Goal: Task Accomplishment & Management: Complete application form

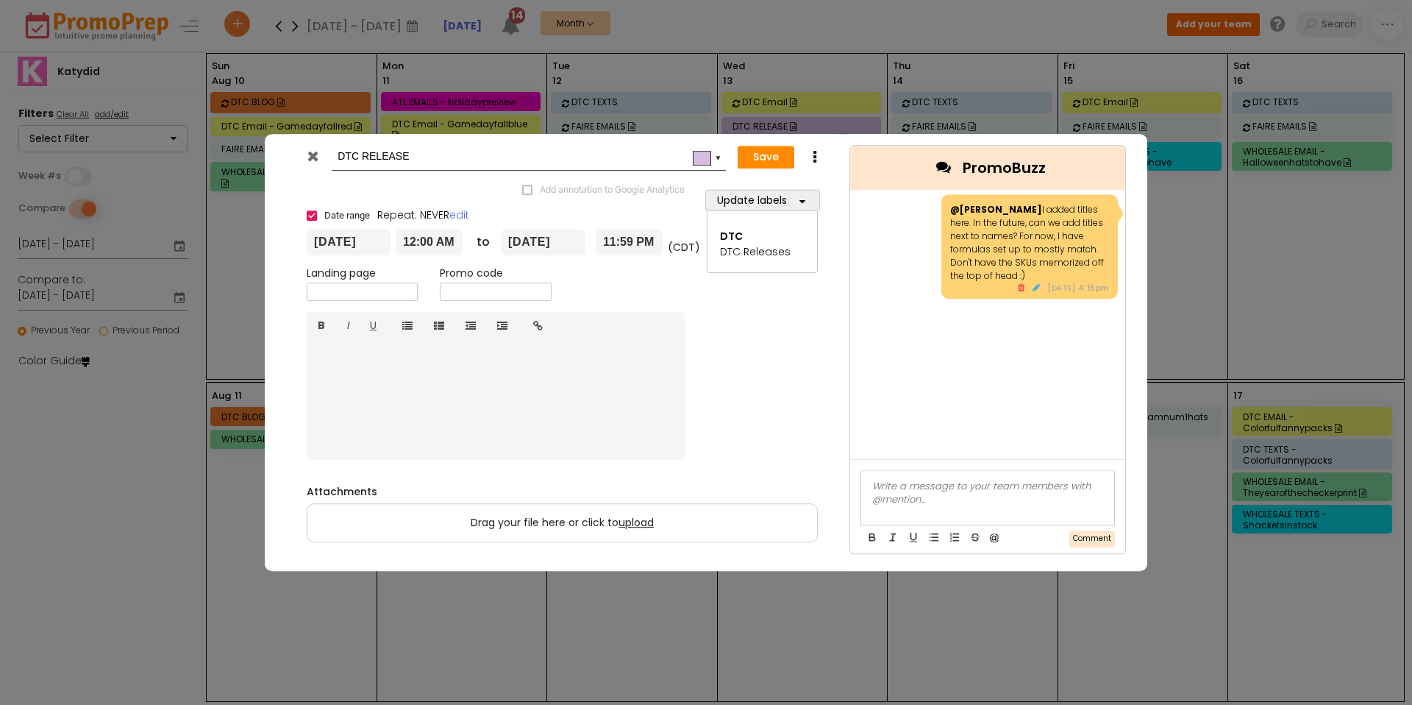
click at [312, 156] on icon at bounding box center [312, 156] width 11 height 15
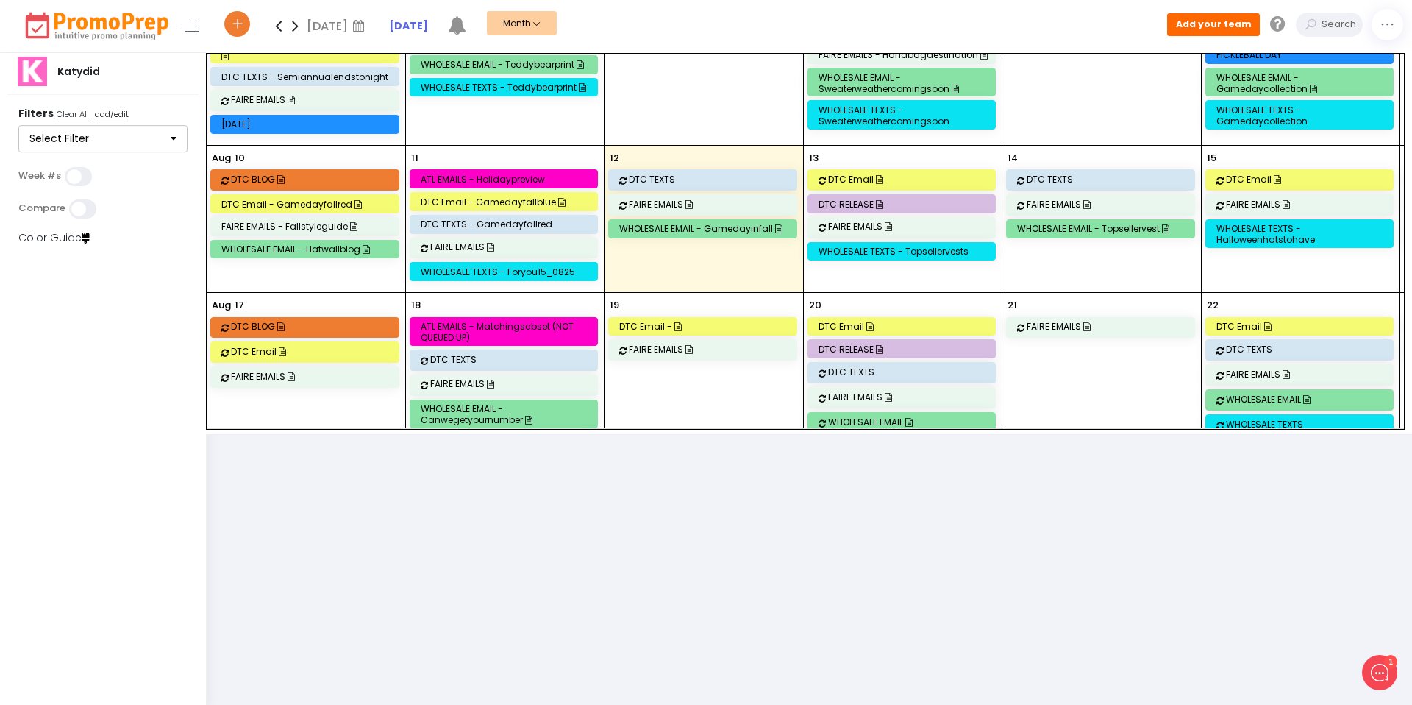
scroll to position [320, 0]
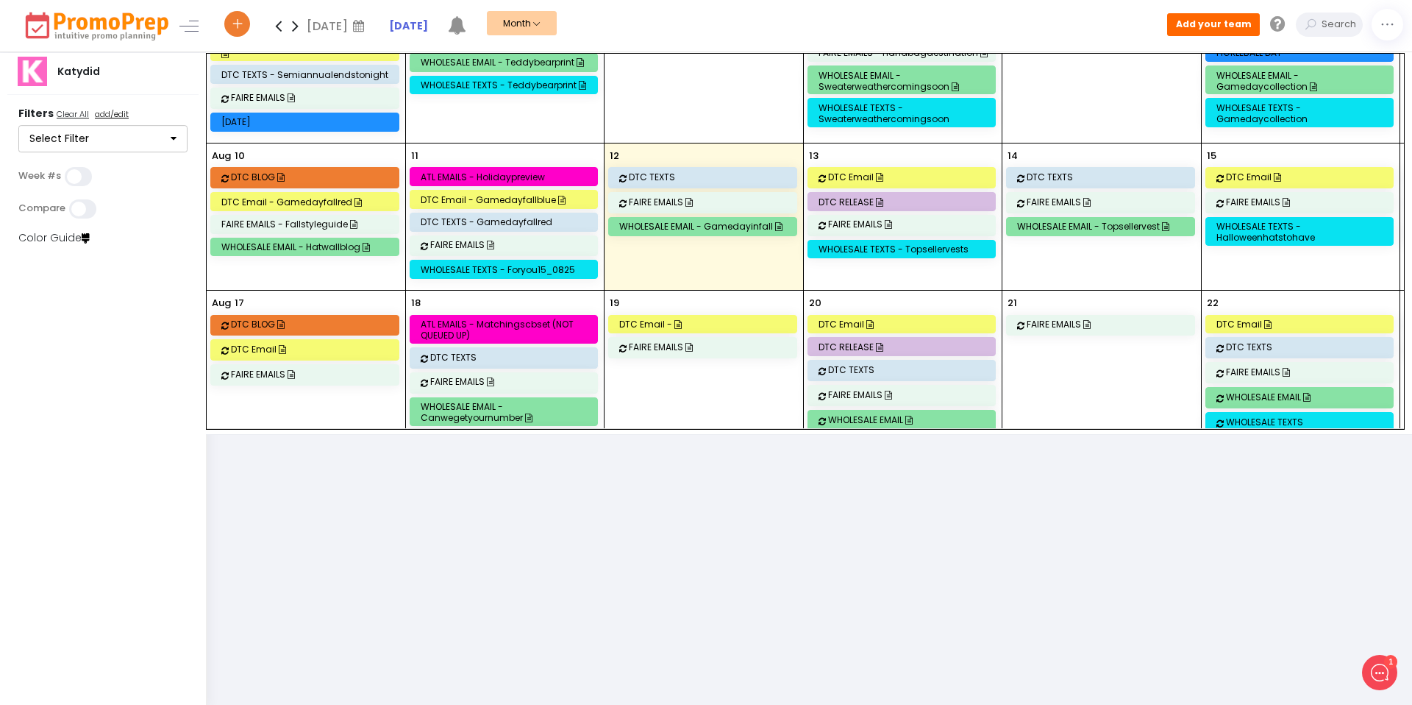
click at [920, 197] on div "DTC RELEASE" at bounding box center [904, 201] width 171 height 11
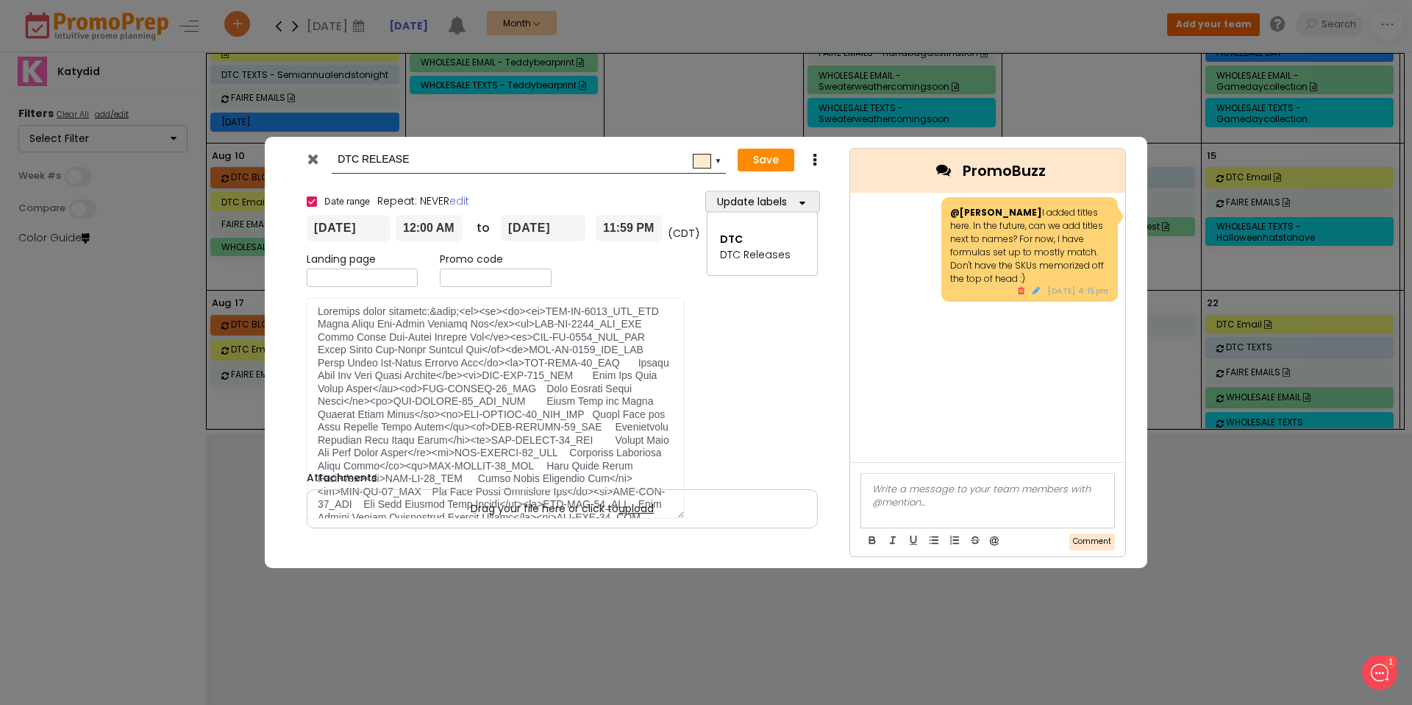
scroll to position [0, 0]
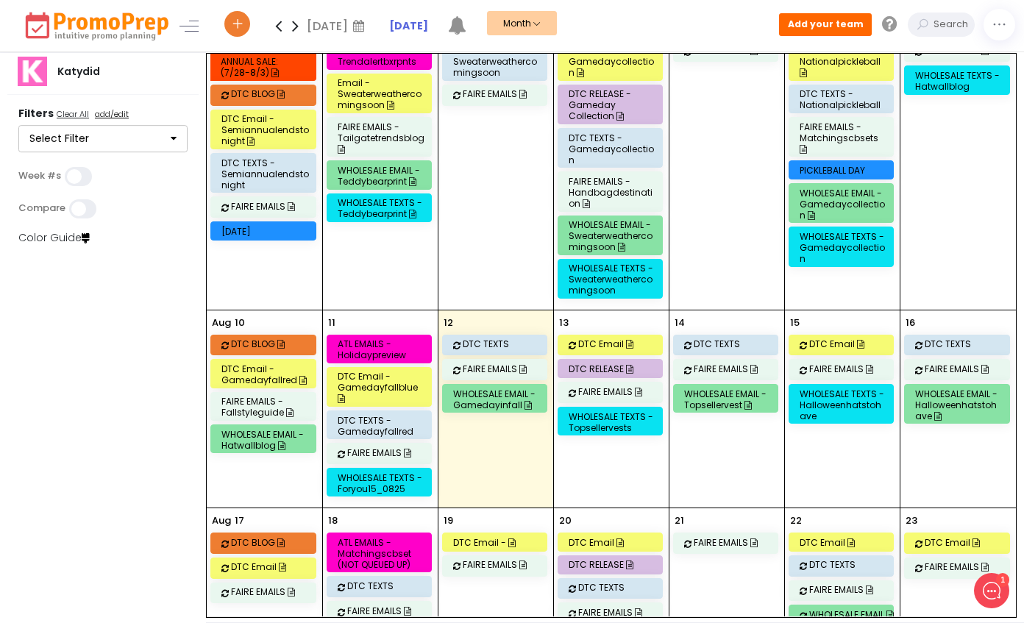
scroll to position [413, 0]
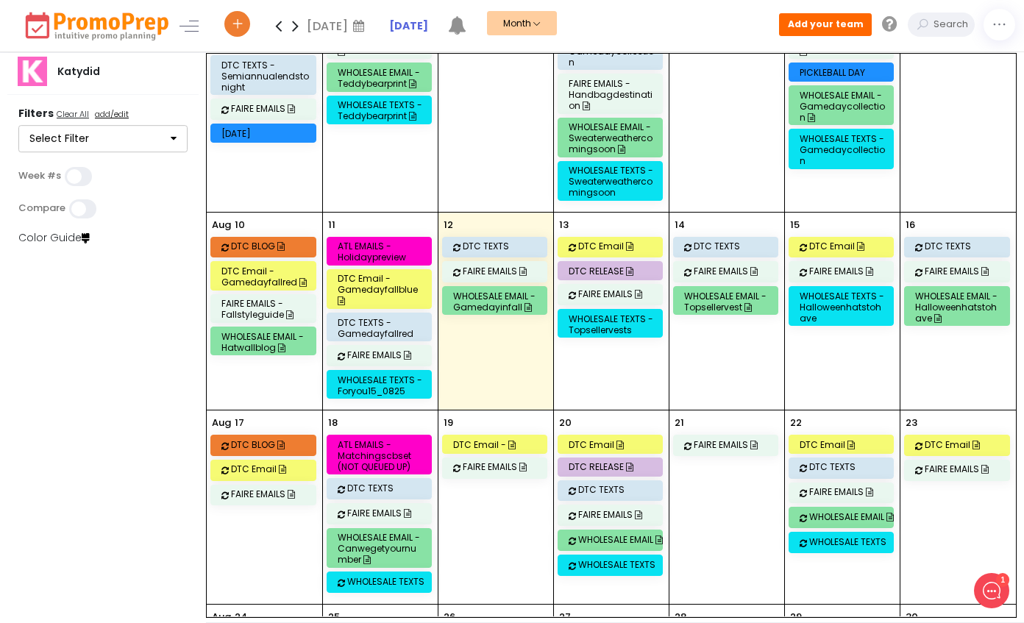
click at [597, 266] on div "DTC RELEASE" at bounding box center [613, 271] width 88 height 11
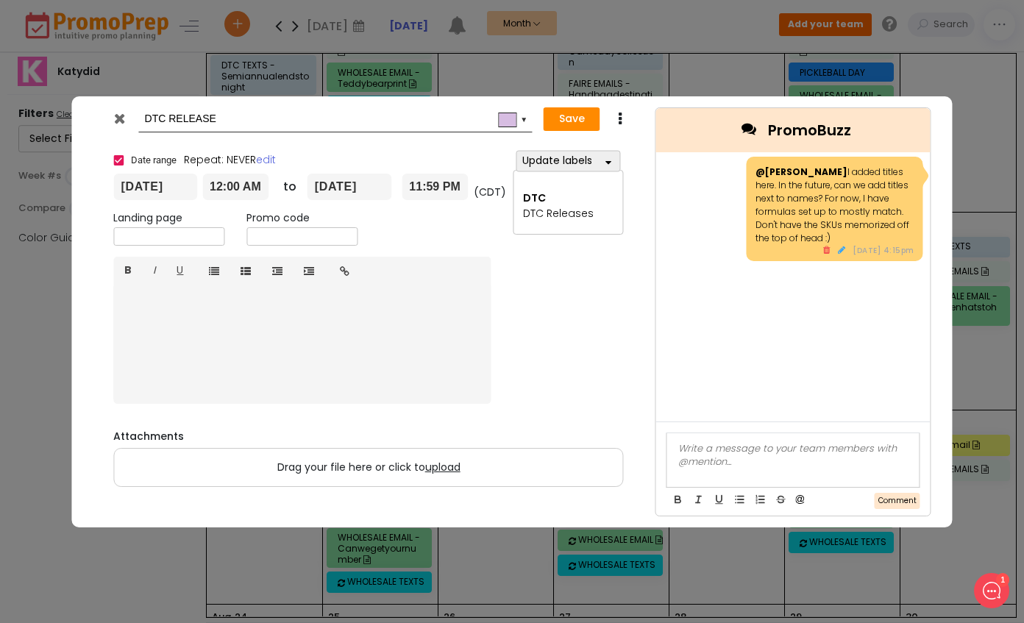
click at [116, 122] on icon at bounding box center [119, 118] width 11 height 15
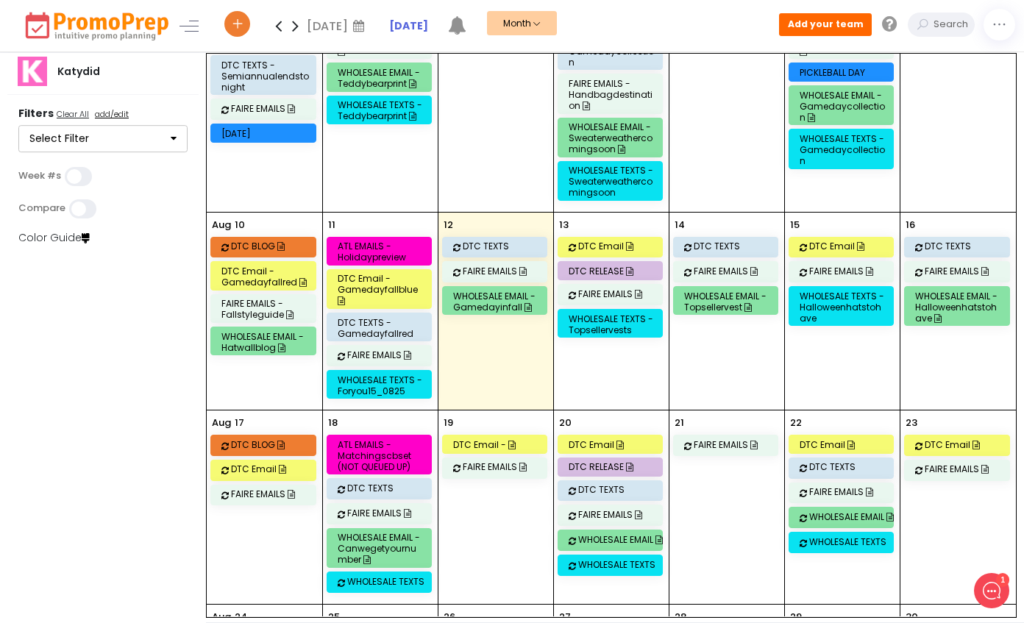
click at [593, 241] on div "DTC Email" at bounding box center [622, 246] width 88 height 11
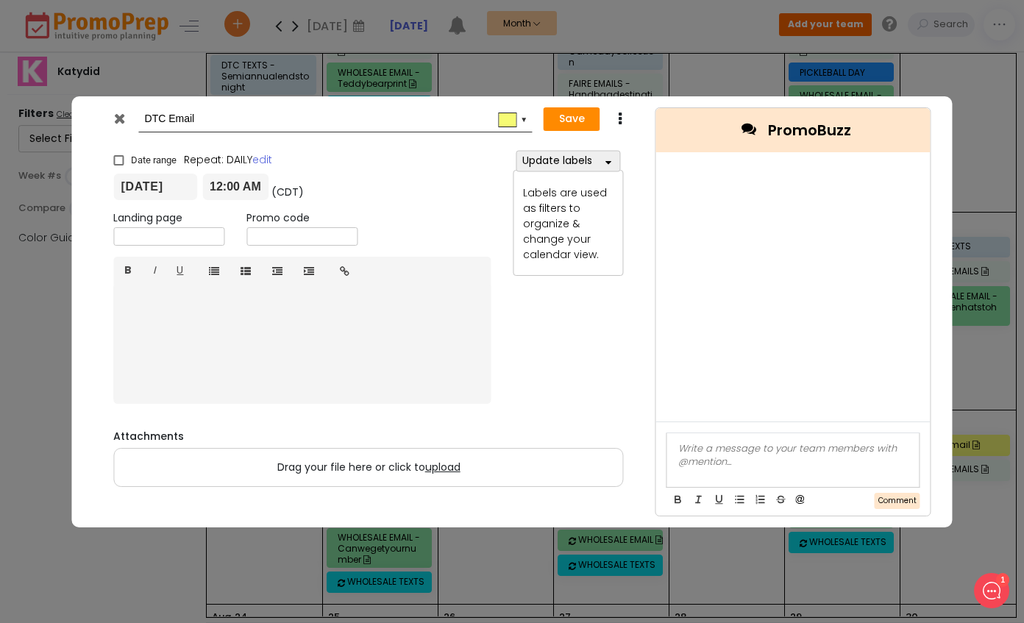
click at [325, 125] on input "DTC Email" at bounding box center [333, 119] width 377 height 26
type input "DTC Email - boxerpantscozy"
click at [151, 235] on input "text" at bounding box center [168, 236] width 111 height 18
paste input "https://www.klaviyo.com/campaign/01K2FZ3JEE82NT6F1AJ9R1GYAN/web-view"
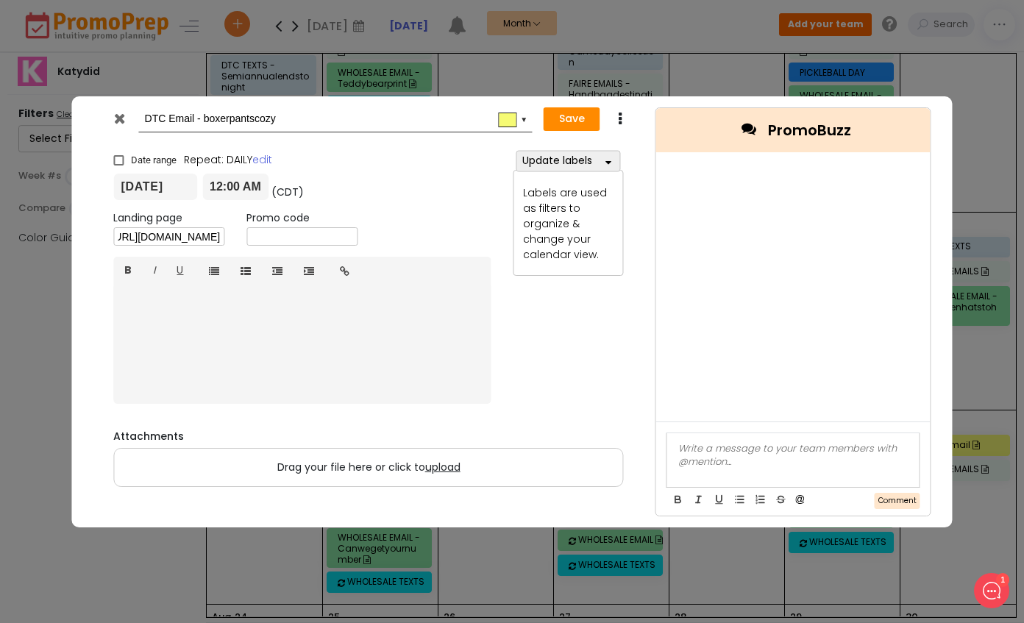
type input "https://www.klaviyo.com/campaign/01K2FZ3JEE82NT6F1AJ9R1GYAN/web-view"
click at [589, 114] on button "Save" at bounding box center [572, 119] width 57 height 24
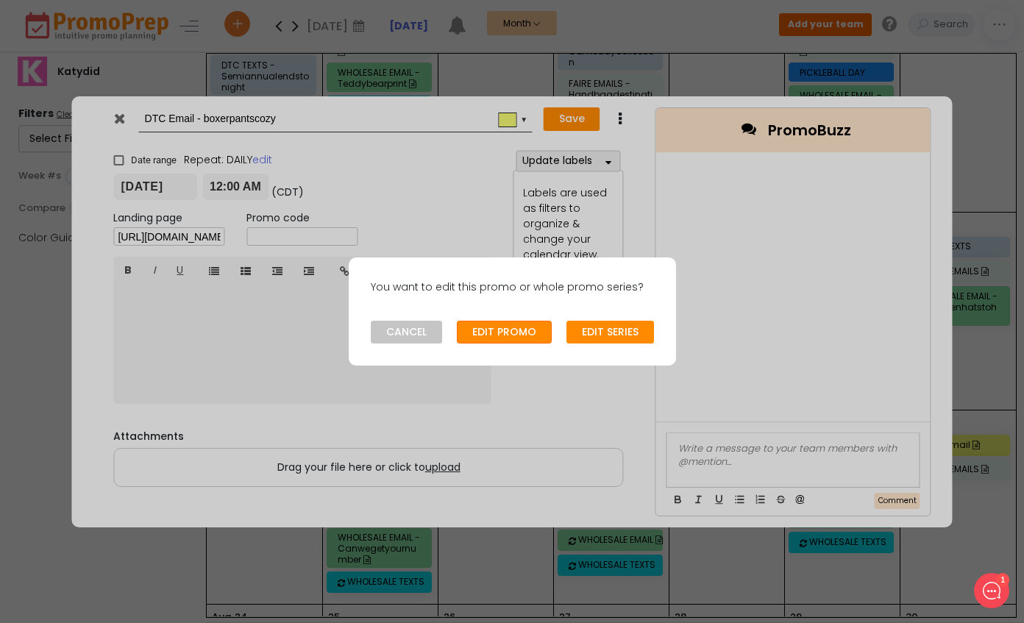
click at [482, 329] on button "EDIT PROMO" at bounding box center [504, 333] width 95 height 24
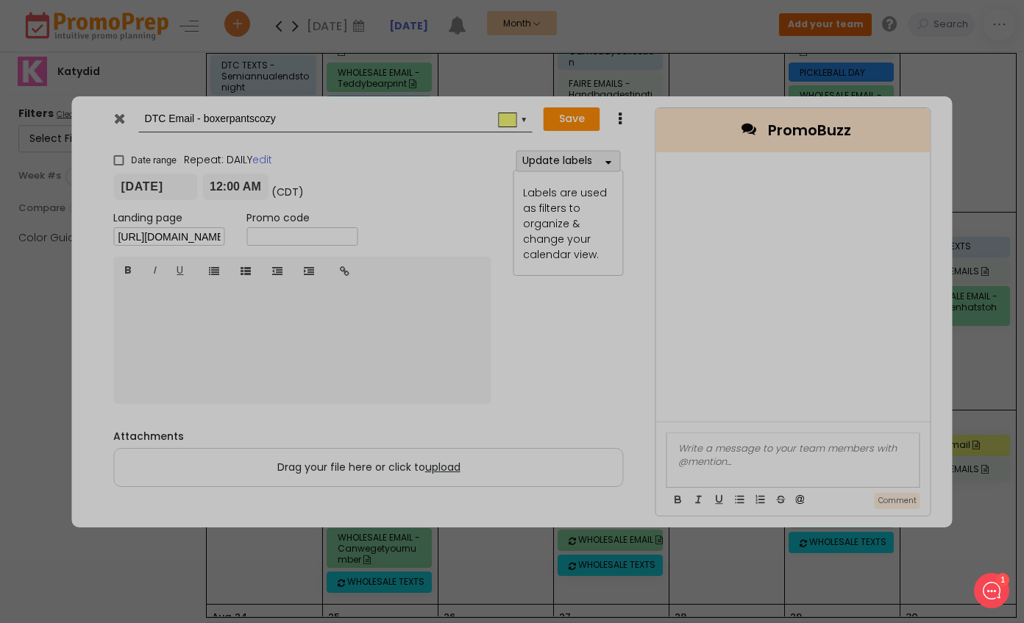
type input "2025-08-13"
type input "00:00"
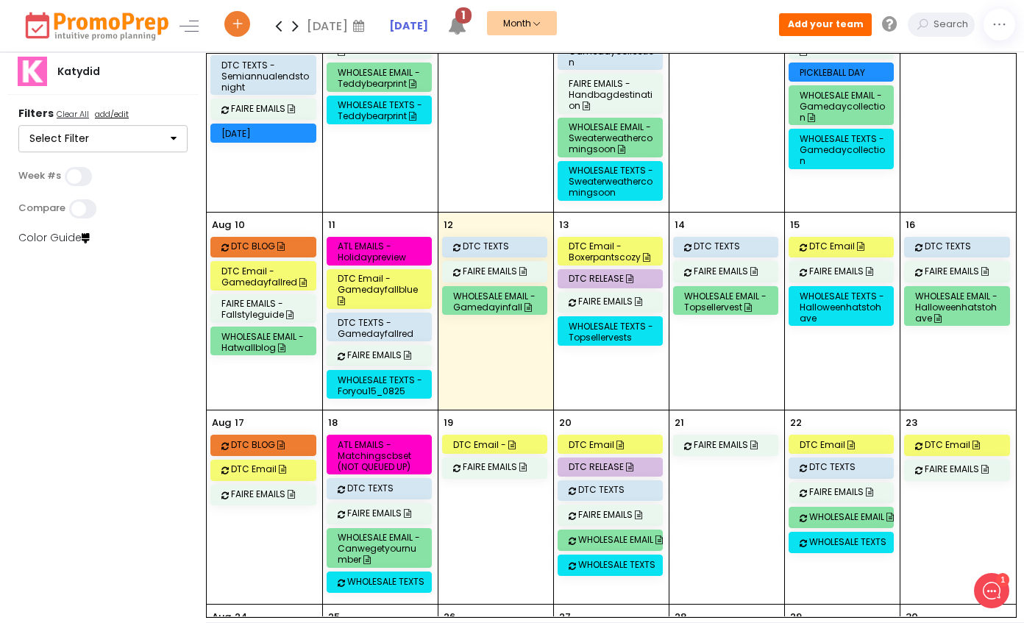
click at [587, 273] on div "DTC RELEASE" at bounding box center [613, 278] width 88 height 11
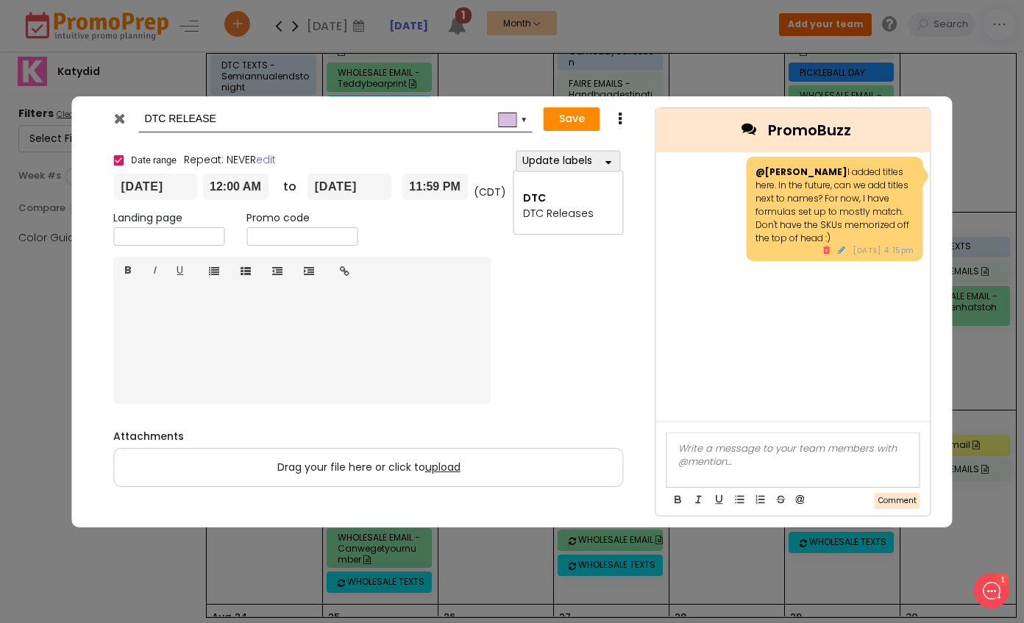
click at [129, 113] on div at bounding box center [121, 122] width 36 height 22
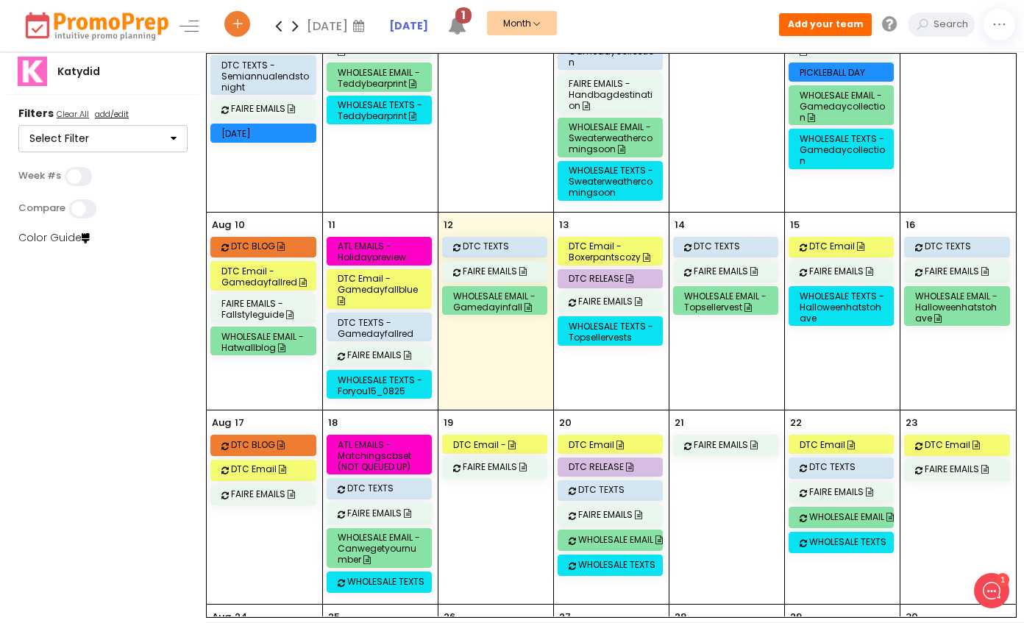
click at [828, 241] on div "DTC Email" at bounding box center [853, 246] width 88 height 11
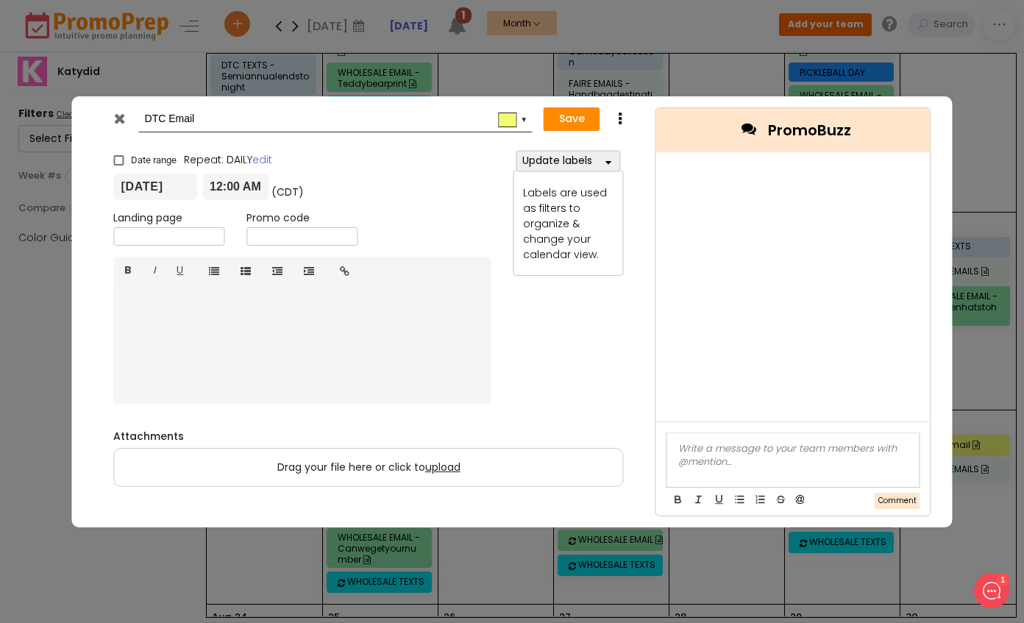
click at [218, 126] on input "DTC Email" at bounding box center [333, 119] width 377 height 26
type input "DTC Email - newprintscozy"
click at [176, 236] on input "text" at bounding box center [168, 236] width 111 height 18
paste input "https://www.klaviyo.com/campaign/01K2G118KPMP9G9R7B15FW7KBV/web-view"
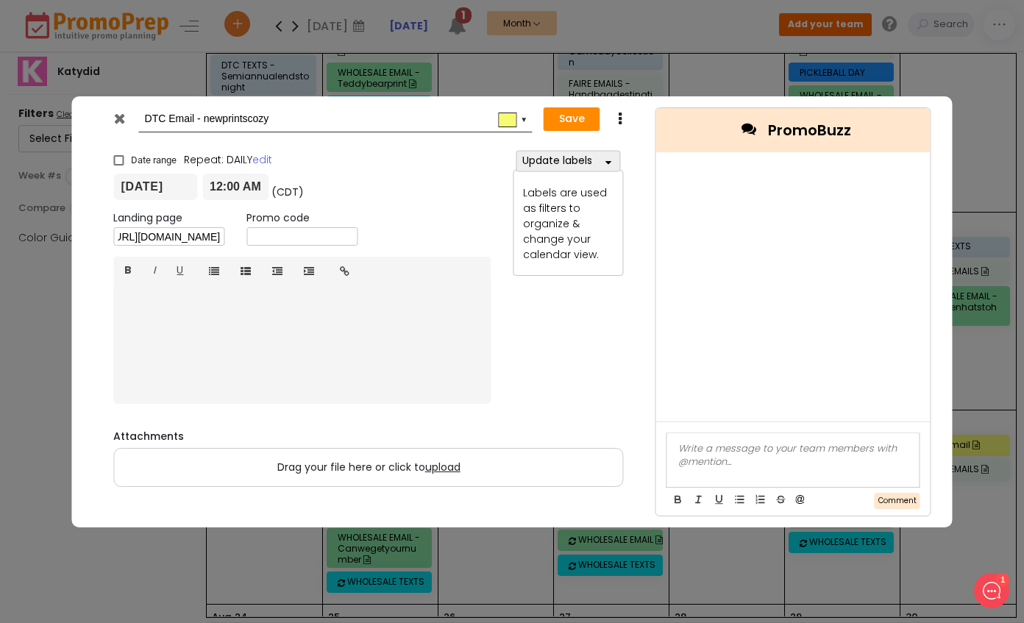
type input "https://www.klaviyo.com/campaign/01K2G118KPMP9G9R7B15FW7KBV/web-view"
click at [556, 126] on button "Save" at bounding box center [572, 119] width 57 height 24
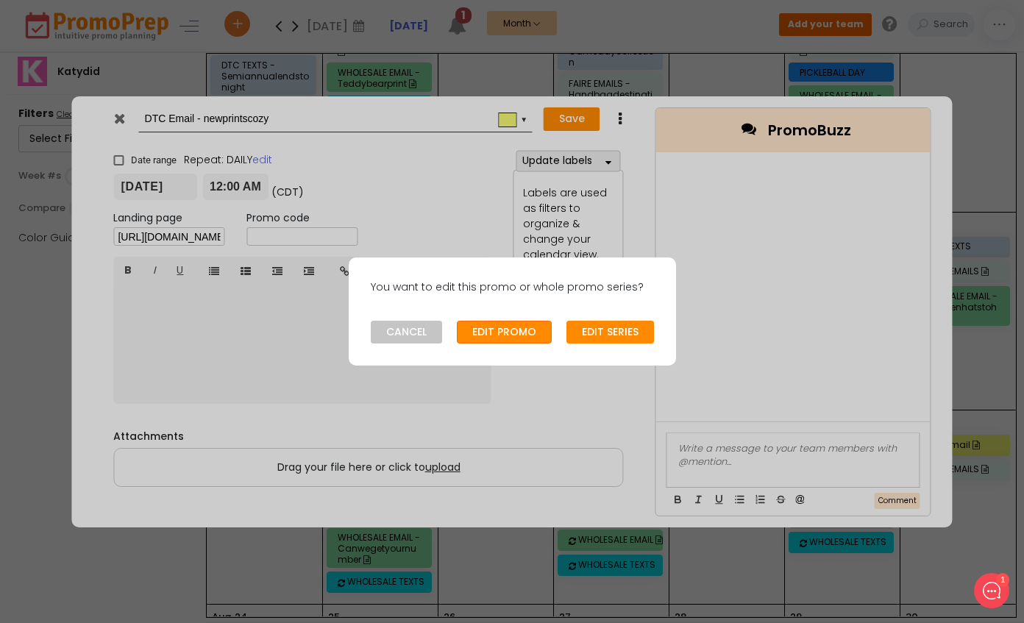
click at [499, 333] on button "EDIT PROMO" at bounding box center [504, 333] width 95 height 24
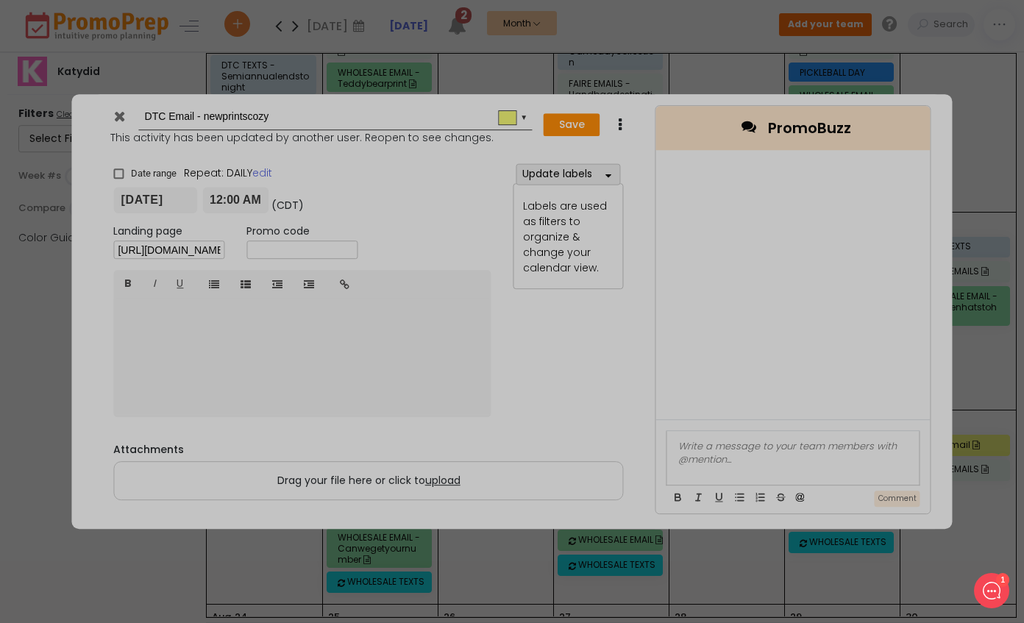
type input "2025-08-15"
type input "00:00"
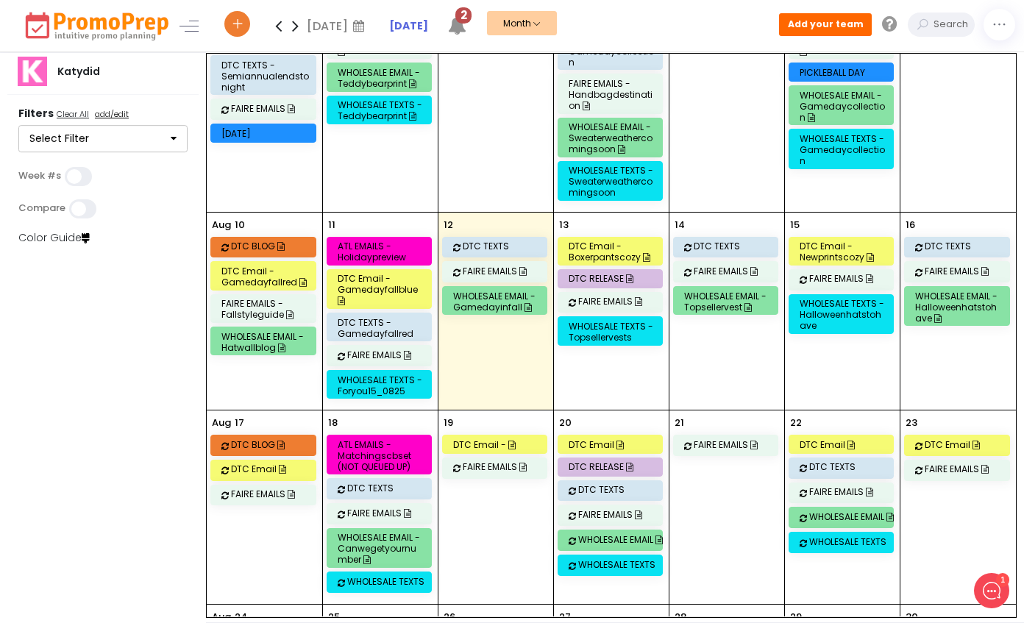
click at [474, 241] on div "DTC TEXTS" at bounding box center [507, 246] width 88 height 11
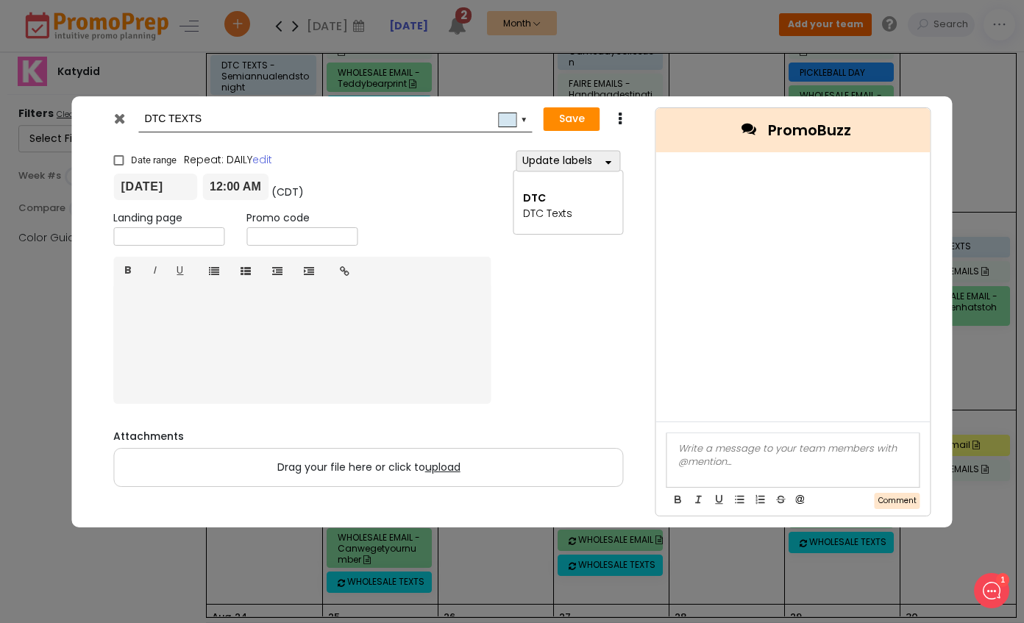
click at [157, 191] on input "08/12/2025" at bounding box center [155, 187] width 84 height 26
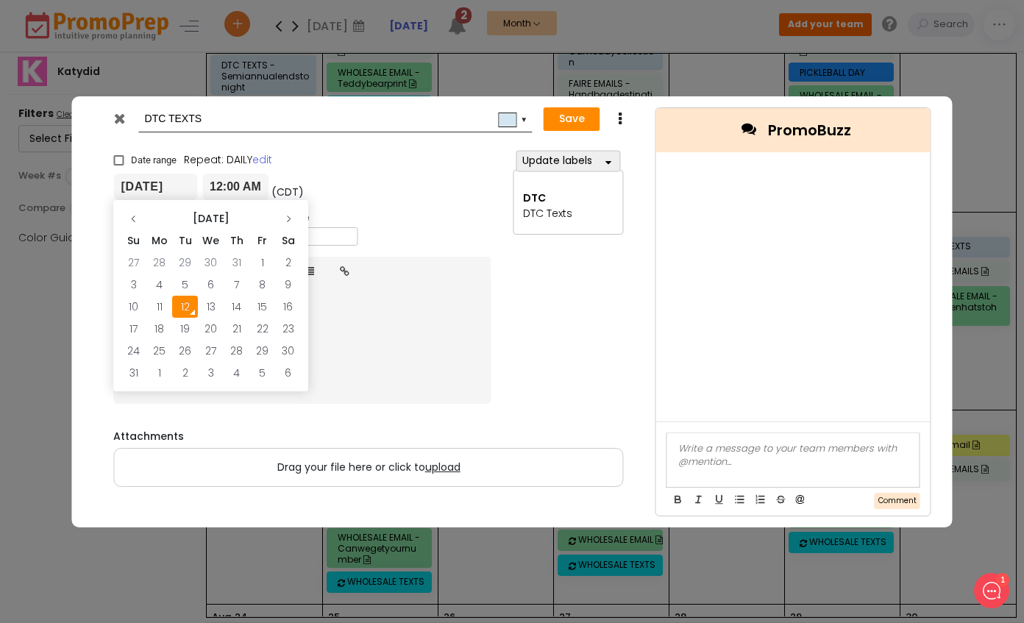
click at [211, 299] on td "13" at bounding box center [211, 307] width 26 height 22
type input "[DATE]"
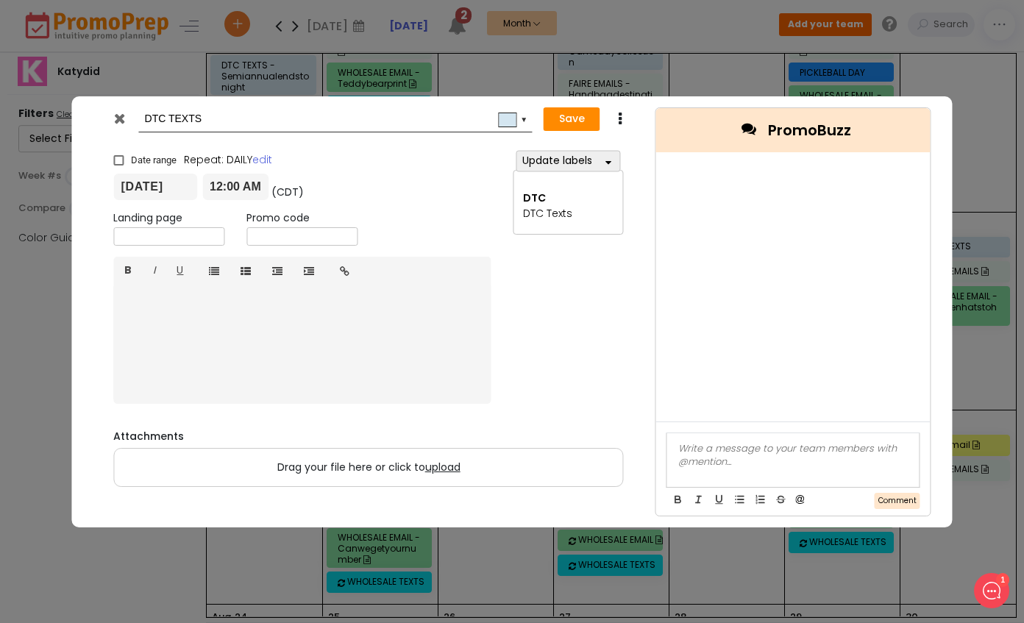
click at [242, 124] on input "DTC TEXTS" at bounding box center [333, 119] width 377 height 26
type input "DTC TEXTS - boxerpantscozy"
click at [146, 236] on input "text" at bounding box center [168, 236] width 111 height 18
paste input "https://ui.attentivemobile.com/campaigns/compose/preview?campaignId=MTU6Q29tcG9…"
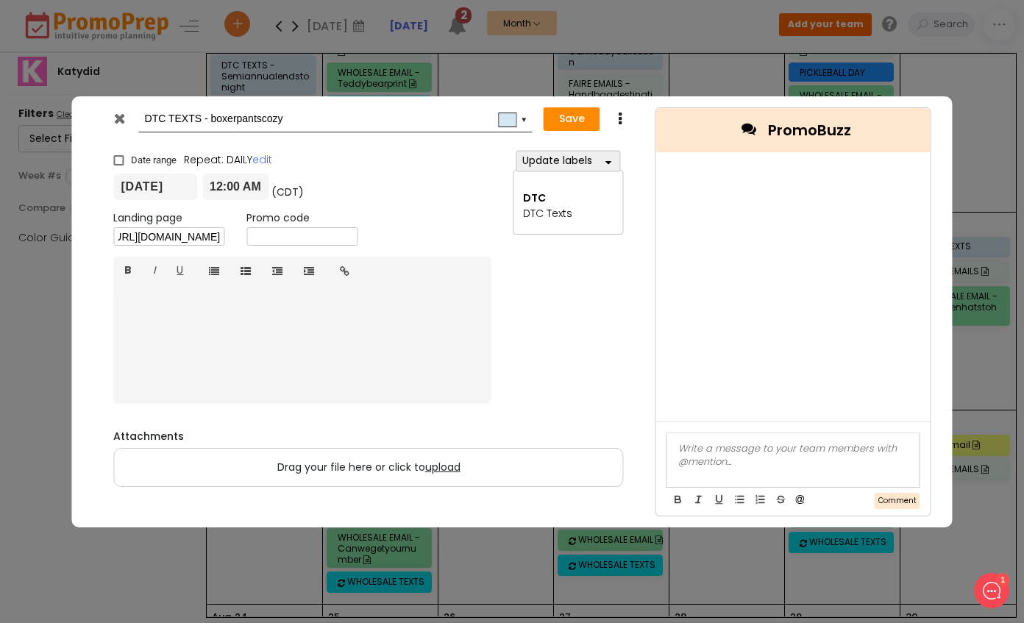
type input "https://ui.attentivemobile.com/campaigns/compose/preview?campaignId=MTU6Q29tcG9…"
click at [571, 115] on button "Save" at bounding box center [572, 119] width 57 height 24
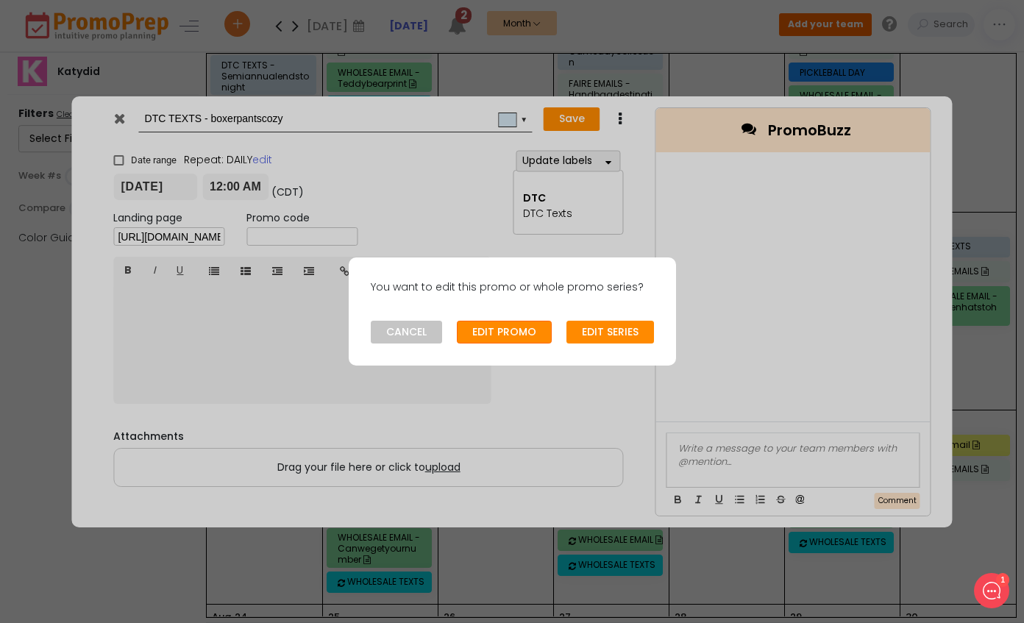
click at [519, 335] on button "EDIT PROMO" at bounding box center [504, 333] width 95 height 24
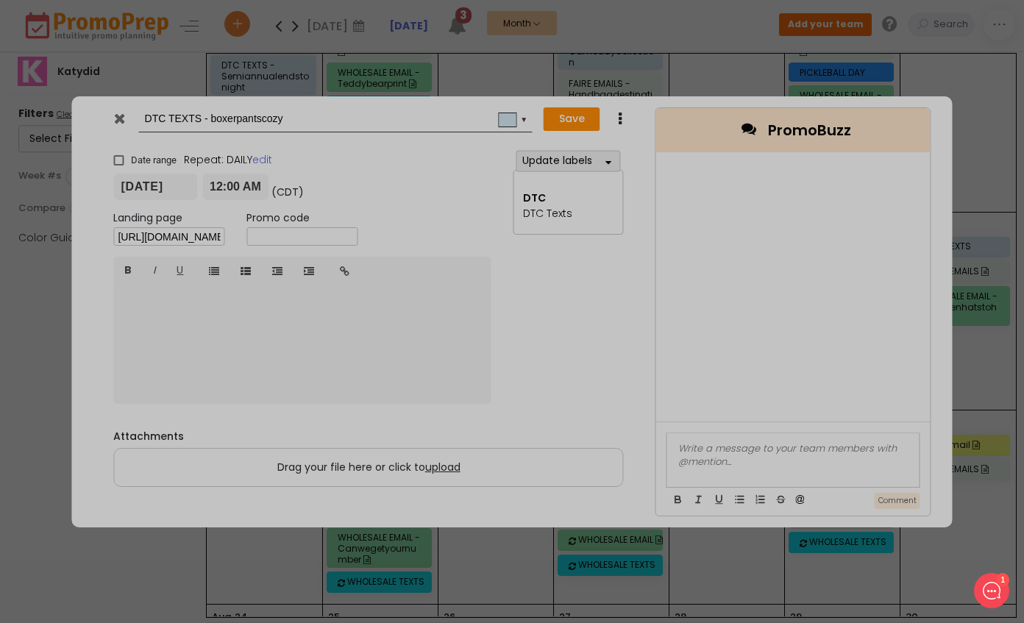
type input "2025-08-13"
type input "00:00"
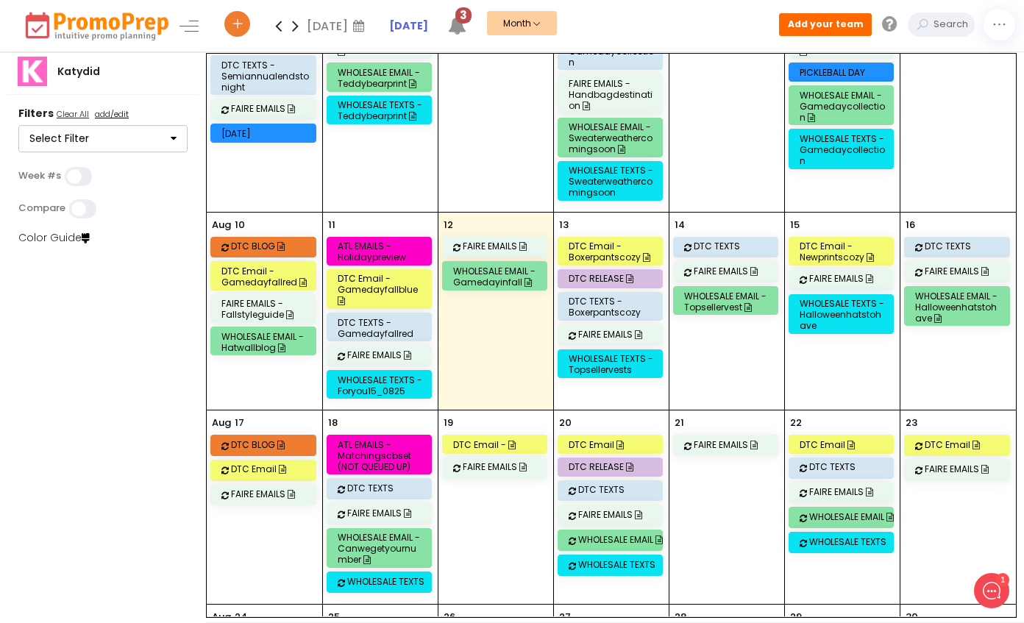
click at [728, 241] on div "DTC TEXTS" at bounding box center [738, 246] width 88 height 11
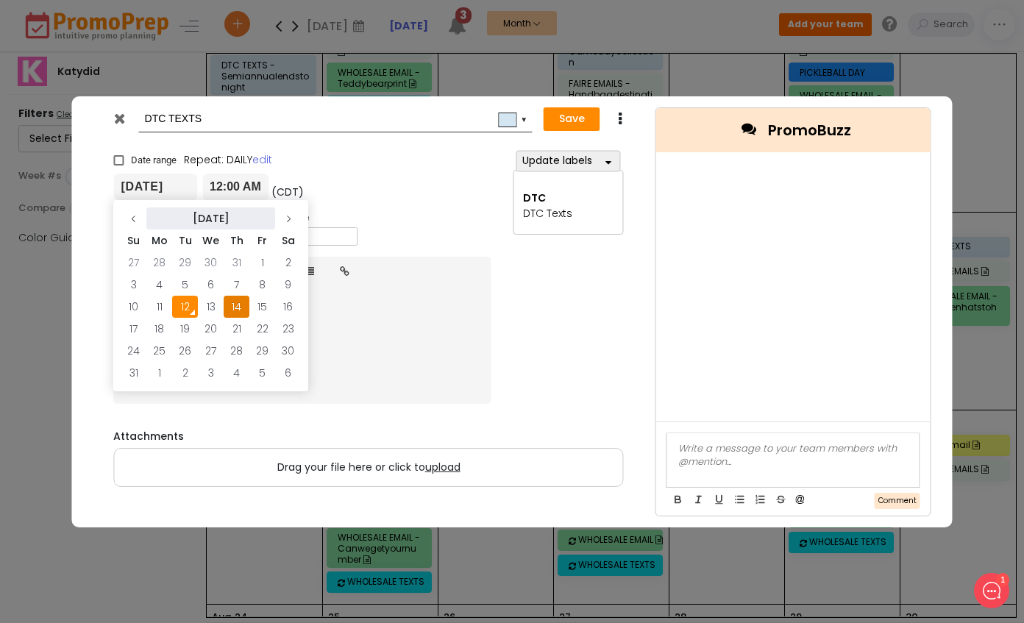
drag, startPoint x: 142, startPoint y: 190, endPoint x: 184, endPoint y: 218, distance: 50.4
click at [142, 190] on input "08/14/2025" at bounding box center [155, 187] width 84 height 26
drag, startPoint x: 260, startPoint y: 302, endPoint x: 229, endPoint y: 126, distance: 178.6
click at [260, 302] on td "15" at bounding box center [262, 307] width 26 height 22
type input "08/15/2025"
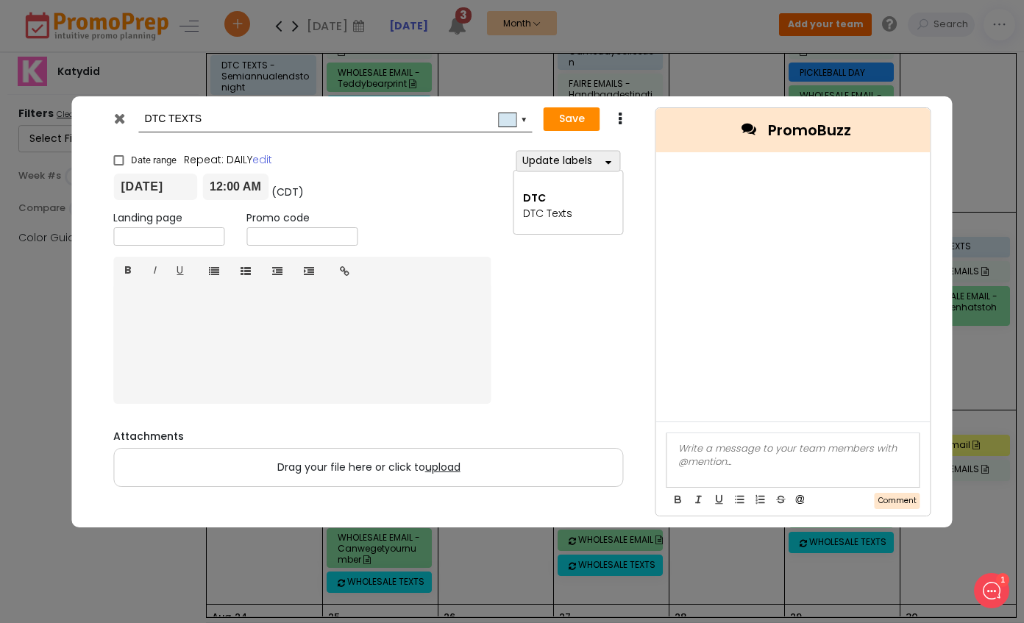
click at [231, 115] on input "DTC TEXTS" at bounding box center [333, 119] width 377 height 26
type input "DTC TEXTS - newprintscozy"
click at [178, 237] on input "text" at bounding box center [168, 236] width 111 height 18
paste input "https://ui.attentivemobile.com/campaigns/compose/preview?campaignId=MTU6Q29tcG9…"
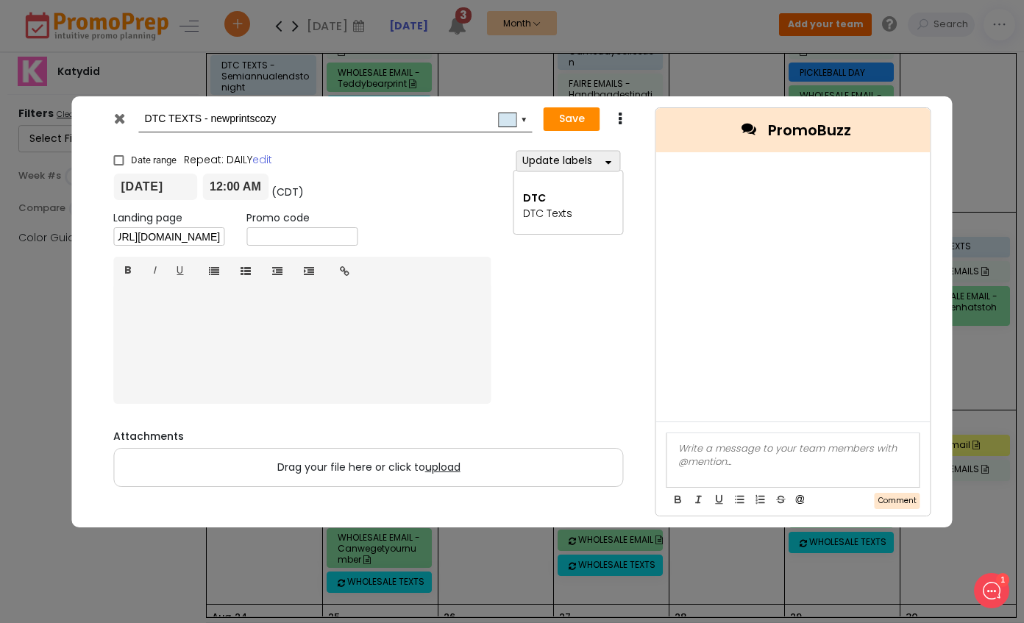
type input "https://ui.attentivemobile.com/campaigns/compose/preview?campaignId=MTU6Q29tcG9…"
click at [582, 116] on button "Save" at bounding box center [572, 119] width 57 height 24
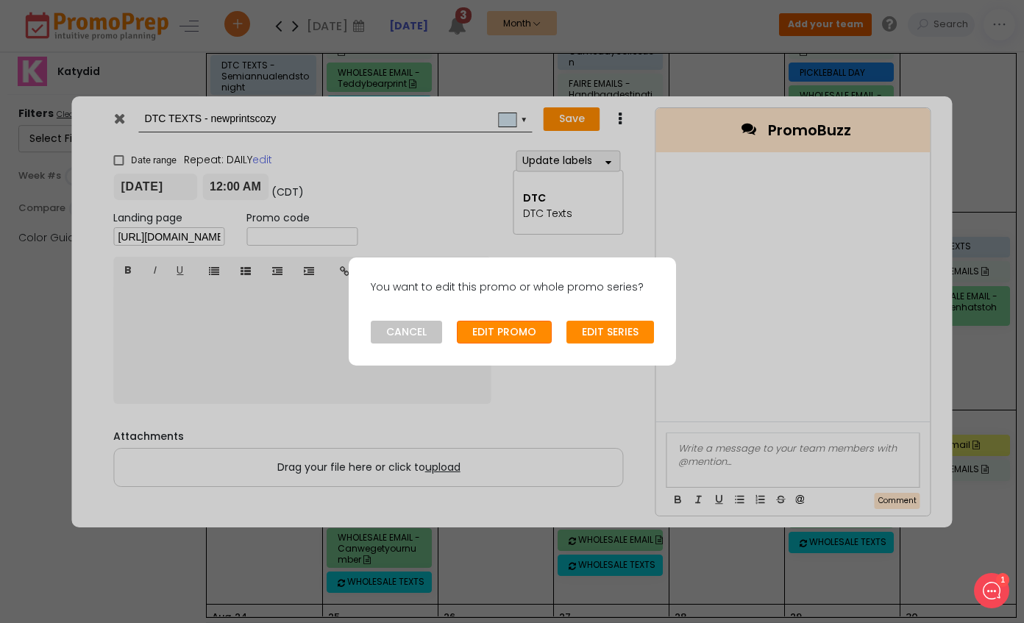
click at [531, 336] on button "EDIT PROMO" at bounding box center [504, 333] width 95 height 24
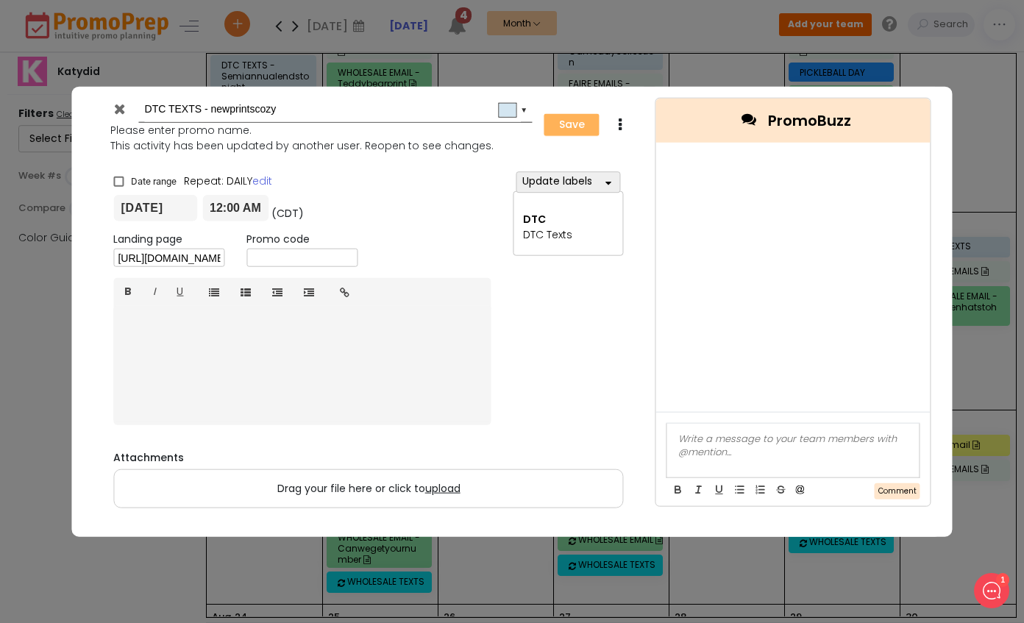
type input "2025-08-15"
type input "00:00"
